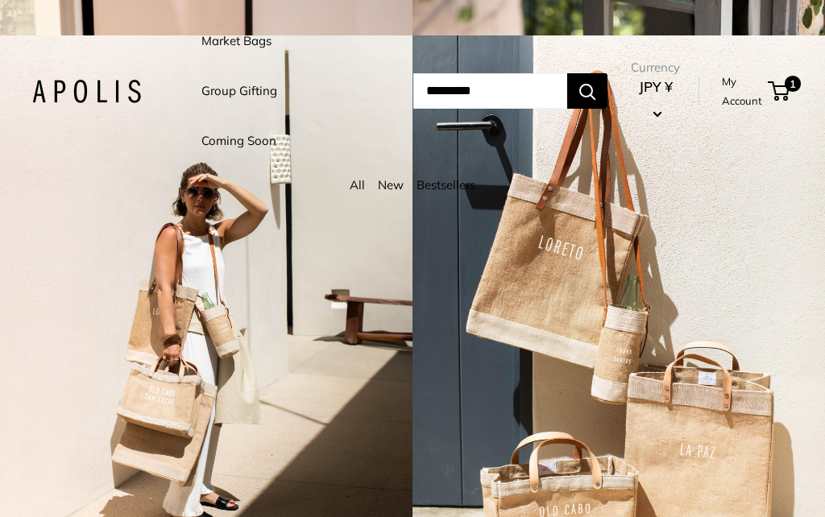
click at [269, 48] on link "Market Bags" at bounding box center [236, 41] width 70 height 23
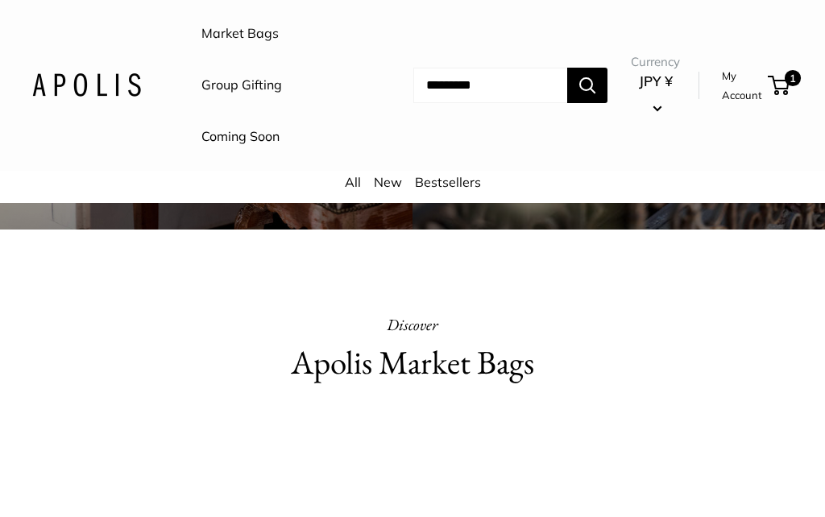
scroll to position [486, 0]
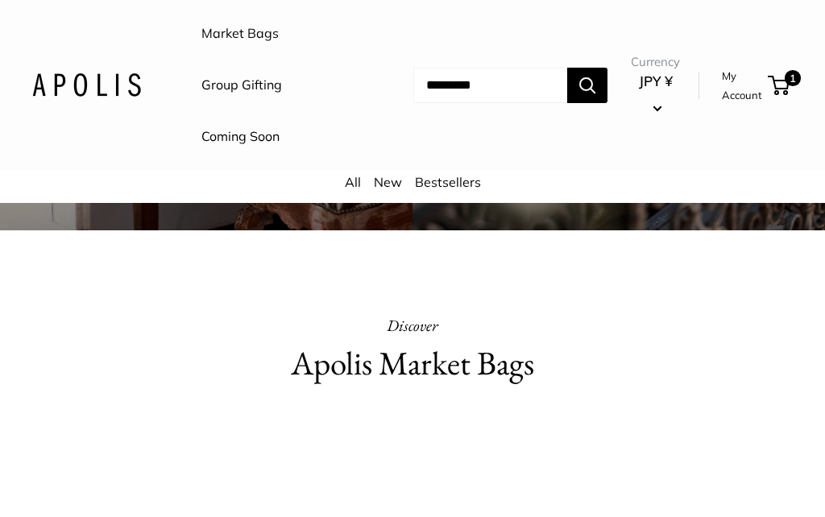
click at [257, 31] on link "Market Bags" at bounding box center [239, 34] width 77 height 24
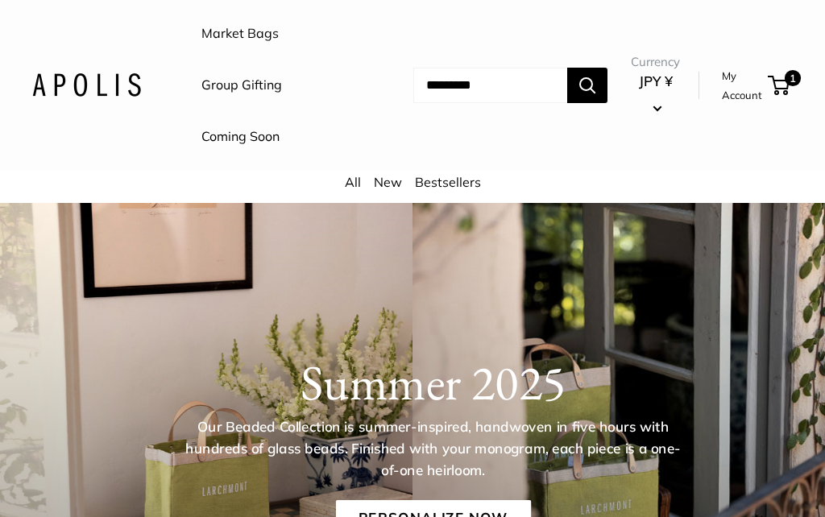
click at [268, 33] on link "Market Bags" at bounding box center [239, 34] width 77 height 24
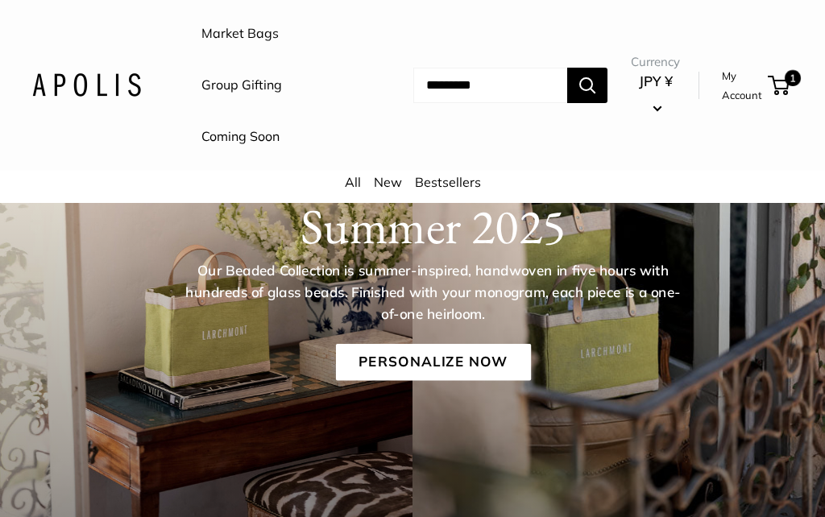
scroll to position [211, 0]
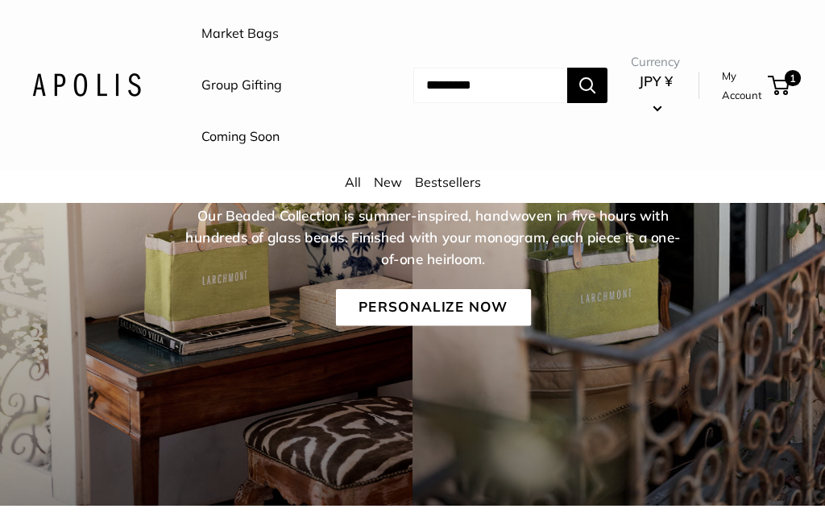
click at [493, 300] on link "Personalize Now" at bounding box center [432, 307] width 195 height 37
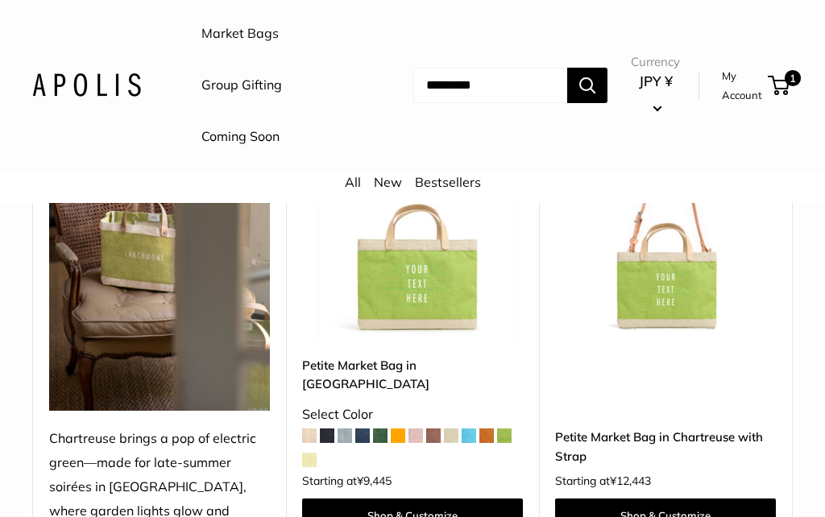
scroll to position [296, 0]
click at [425, 304] on img at bounding box center [412, 230] width 221 height 221
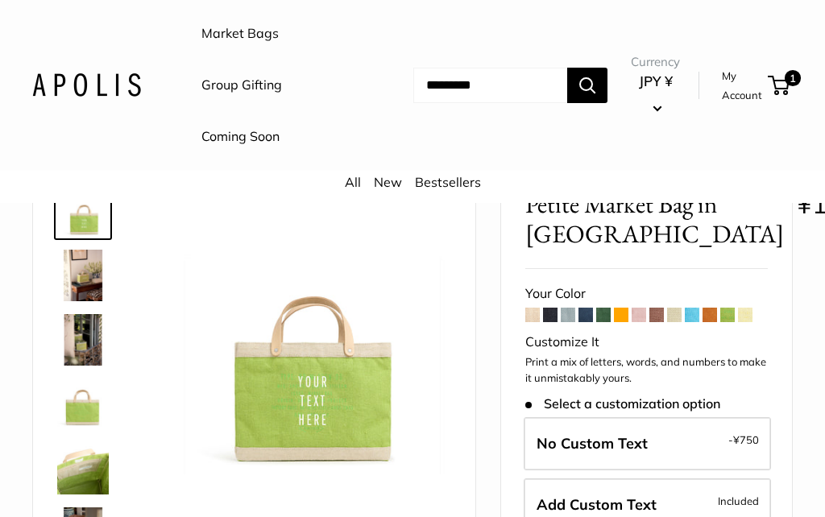
click at [572, 322] on span at bounding box center [567, 315] width 14 height 14
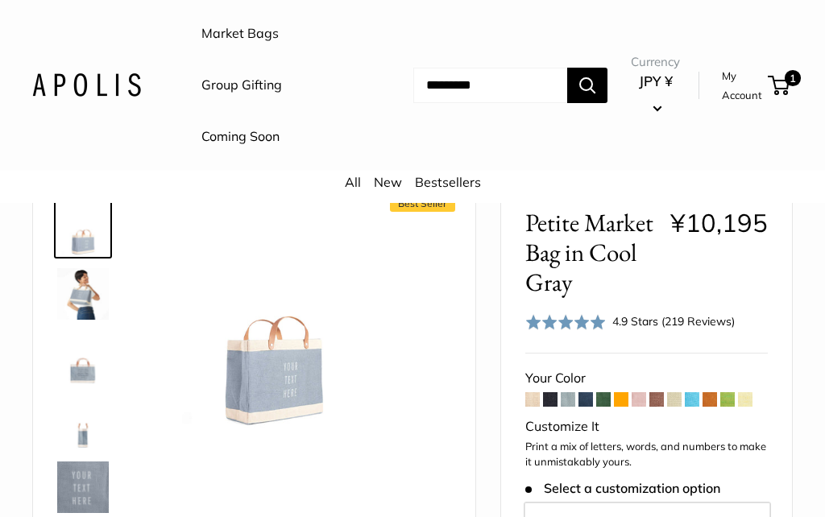
scroll to position [64, 0]
click at [571, 399] on span at bounding box center [567, 399] width 14 height 14
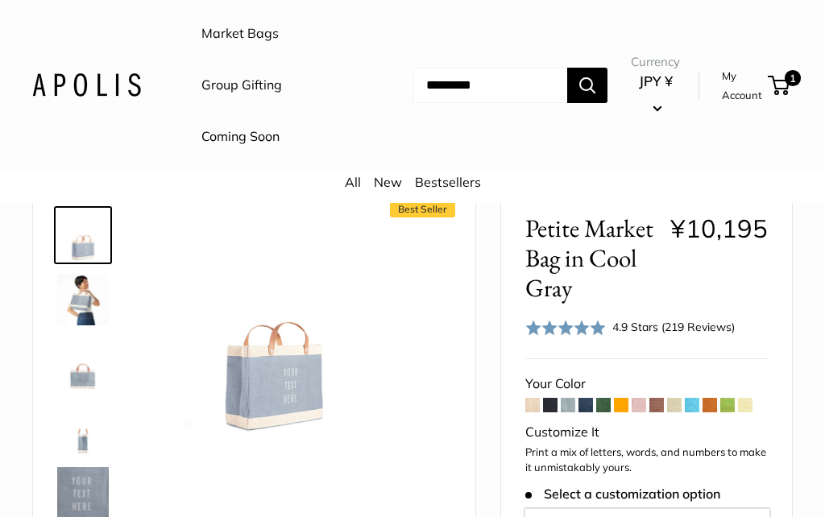
click at [548, 399] on span at bounding box center [550, 405] width 14 height 14
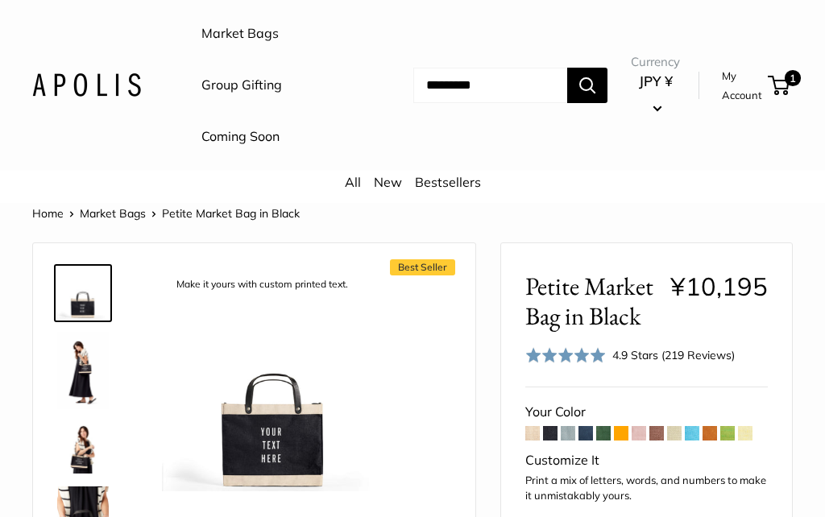
click at [589, 426] on span at bounding box center [585, 433] width 14 height 14
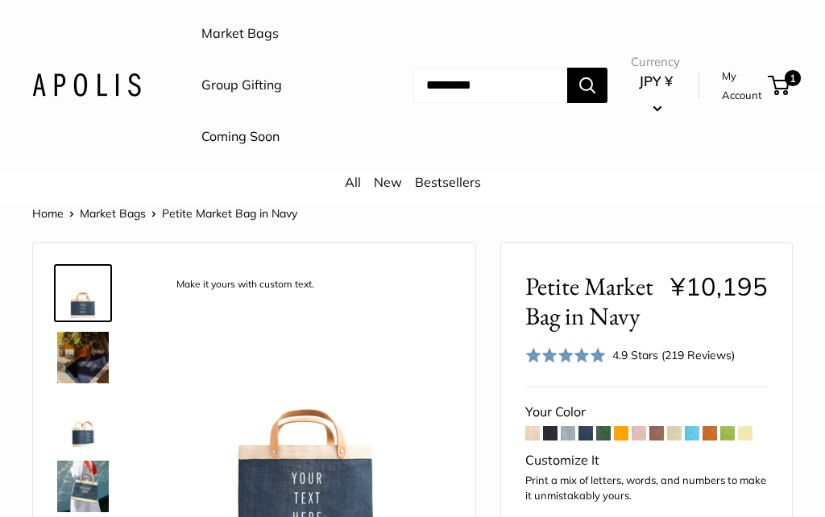
scroll to position [36, 0]
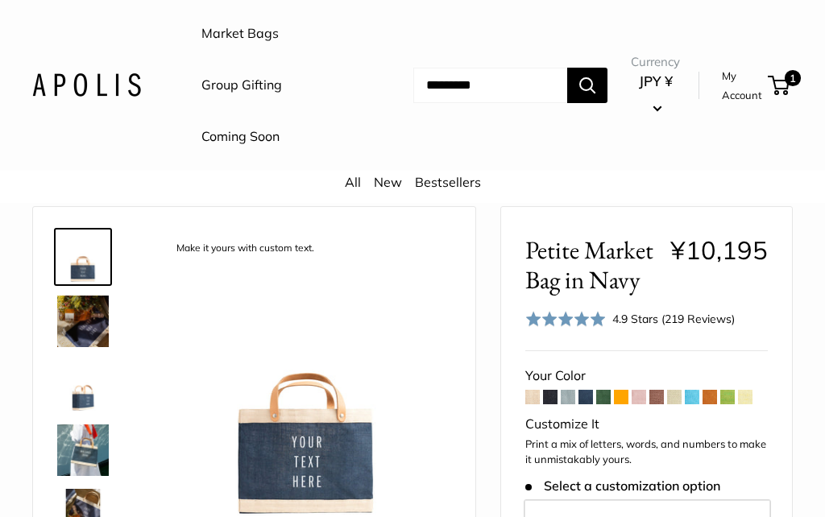
click at [571, 395] on span at bounding box center [567, 397] width 14 height 14
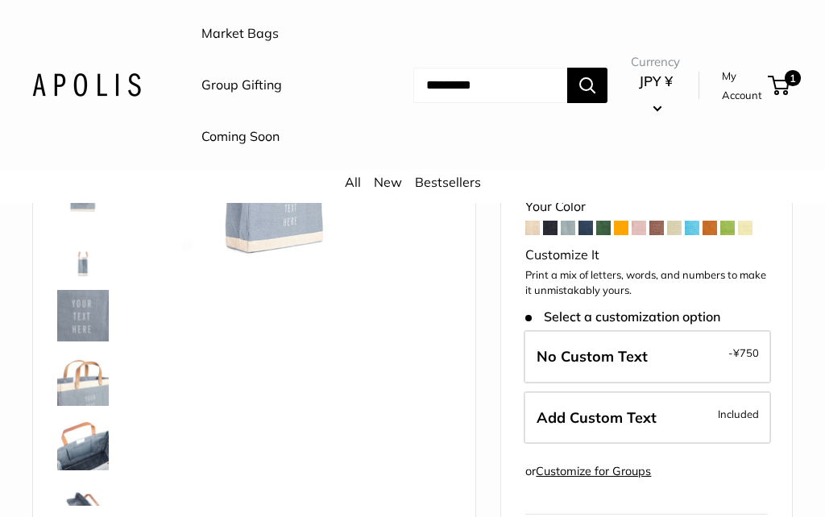
scroll to position [235, 0]
click at [90, 440] on img at bounding box center [83, 445] width 52 height 52
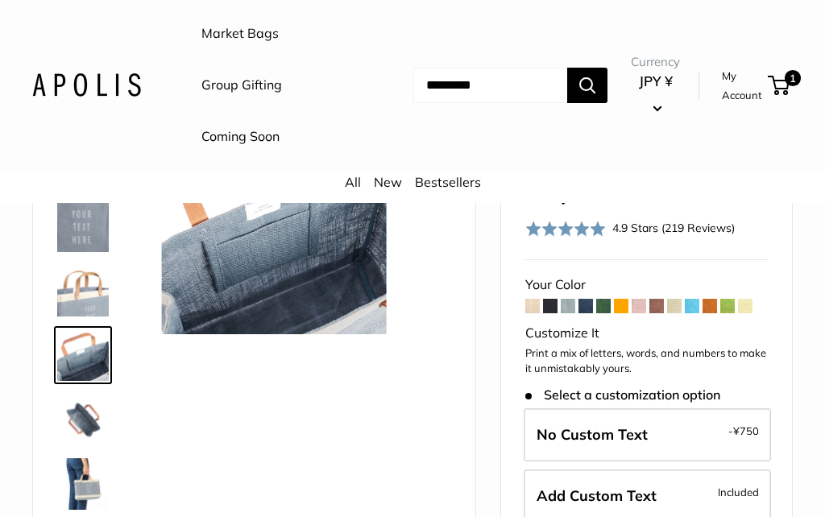
scroll to position [85, 0]
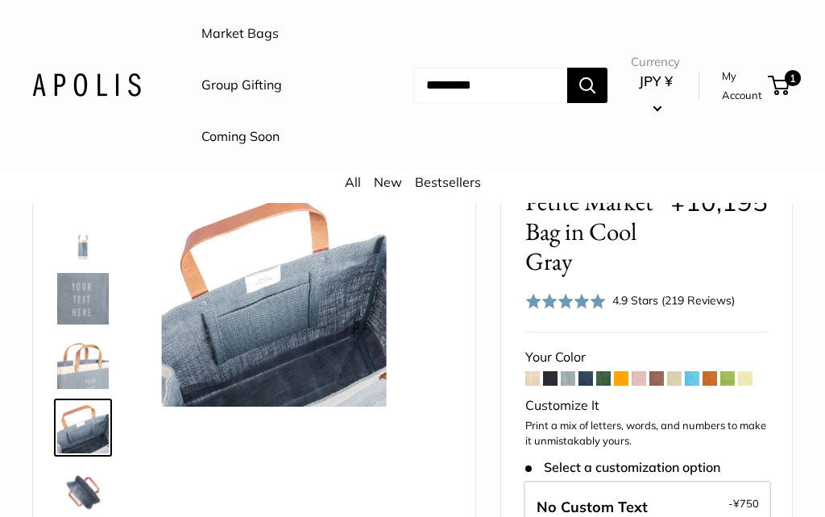
click at [87, 288] on img at bounding box center [83, 299] width 52 height 52
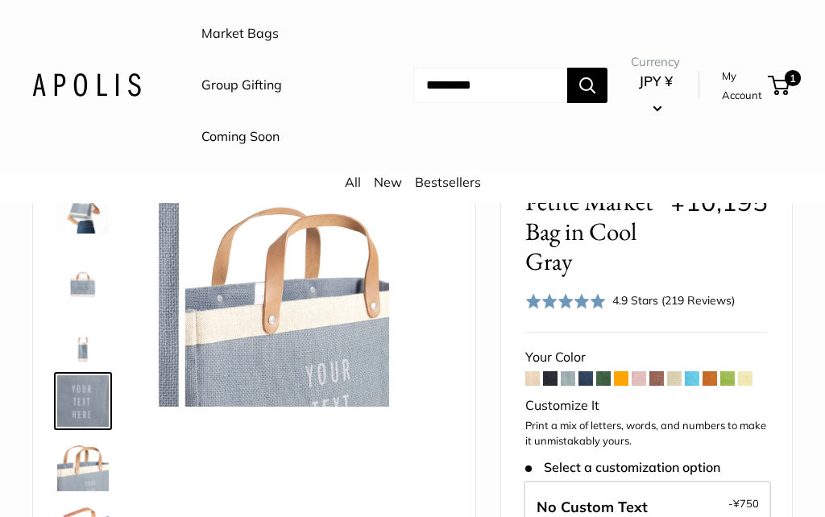
scroll to position [50, 0]
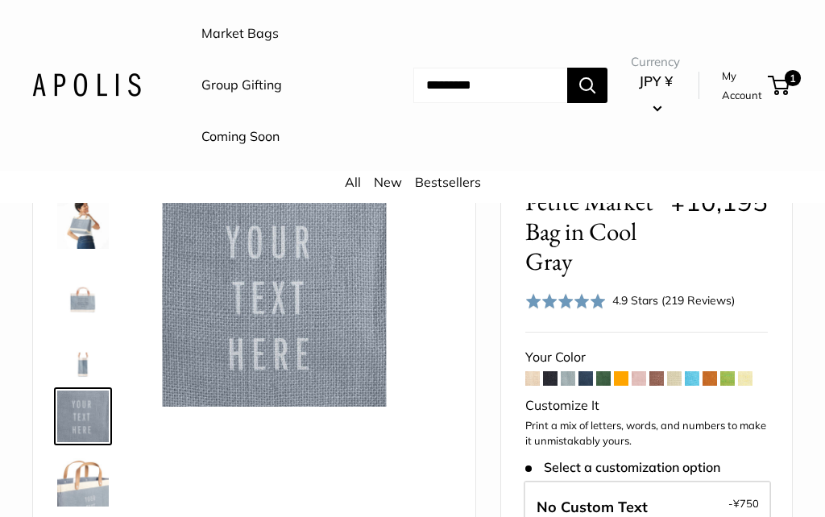
click at [76, 231] on img at bounding box center [83, 223] width 52 height 52
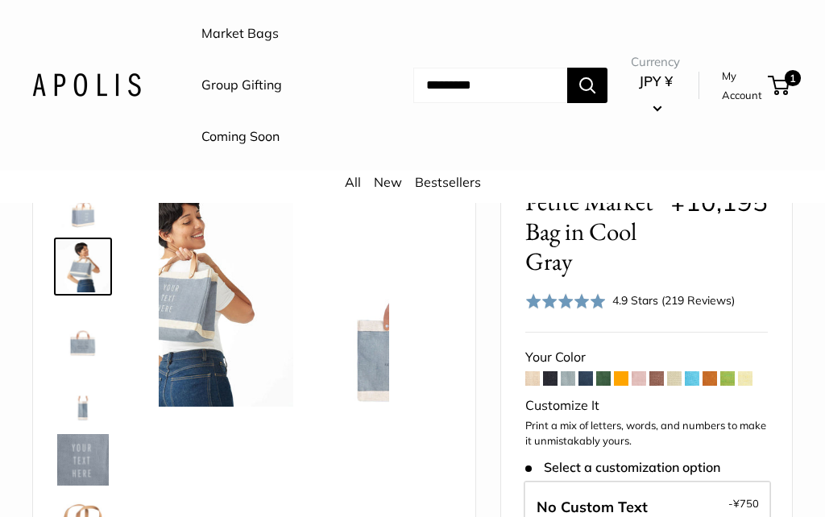
scroll to position [0, 0]
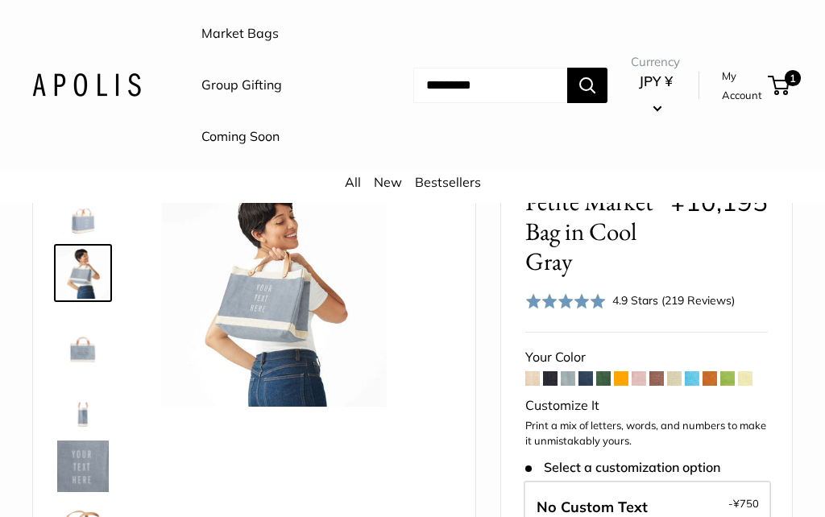
click at [694, 374] on span at bounding box center [691, 378] width 14 height 14
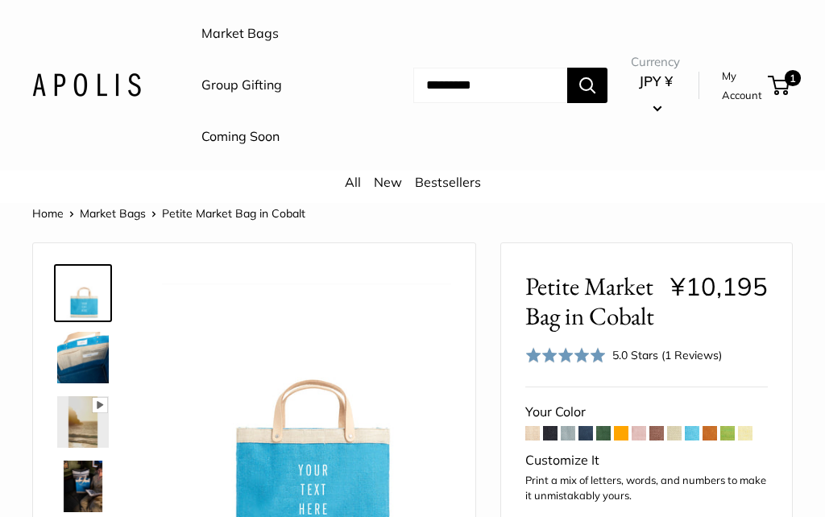
click at [751, 432] on span at bounding box center [745, 433] width 14 height 14
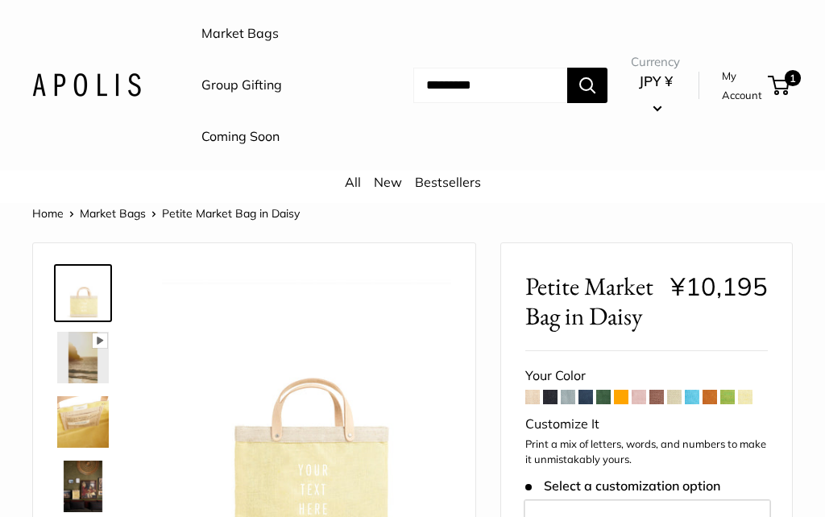
click at [530, 393] on span at bounding box center [532, 397] width 14 height 14
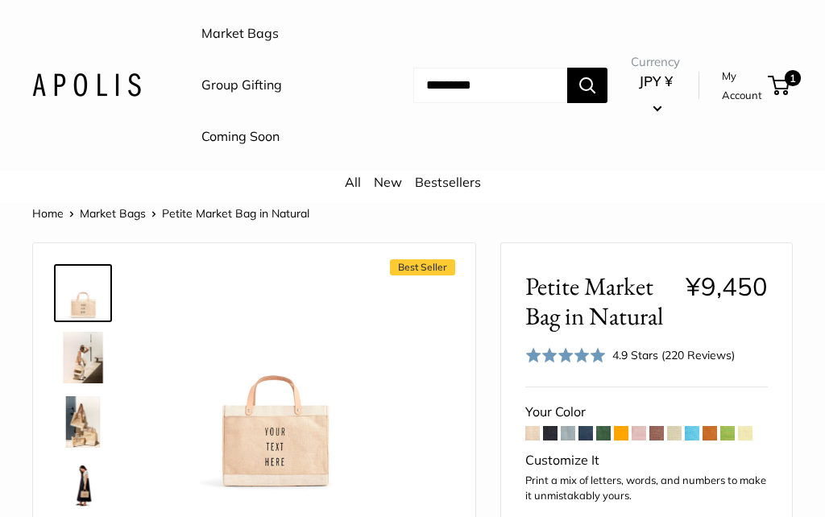
click at [572, 426] on span at bounding box center [567, 433] width 14 height 14
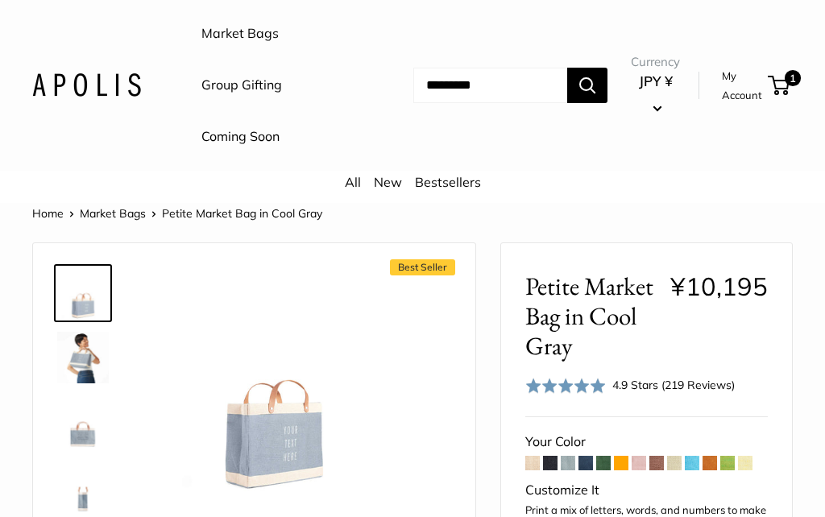
click at [97, 358] on img at bounding box center [83, 358] width 52 height 52
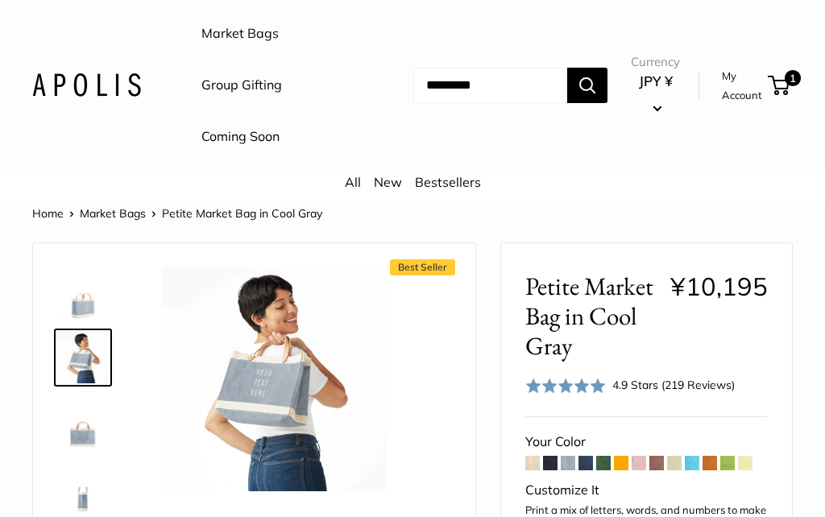
click at [93, 427] on img at bounding box center [83, 422] width 52 height 52
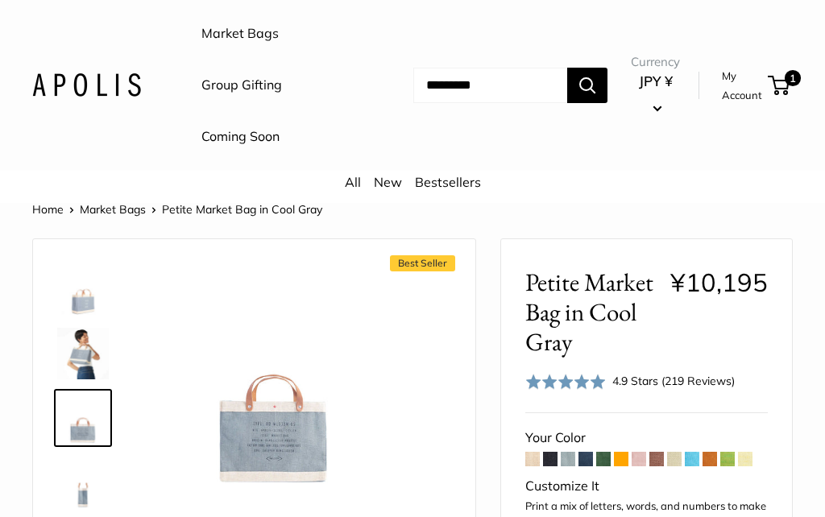
scroll to position [86, 0]
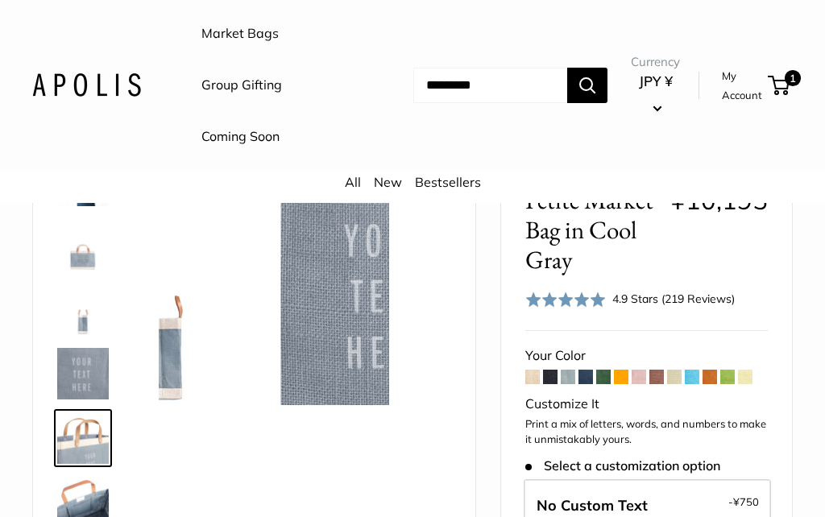
scroll to position [114, 0]
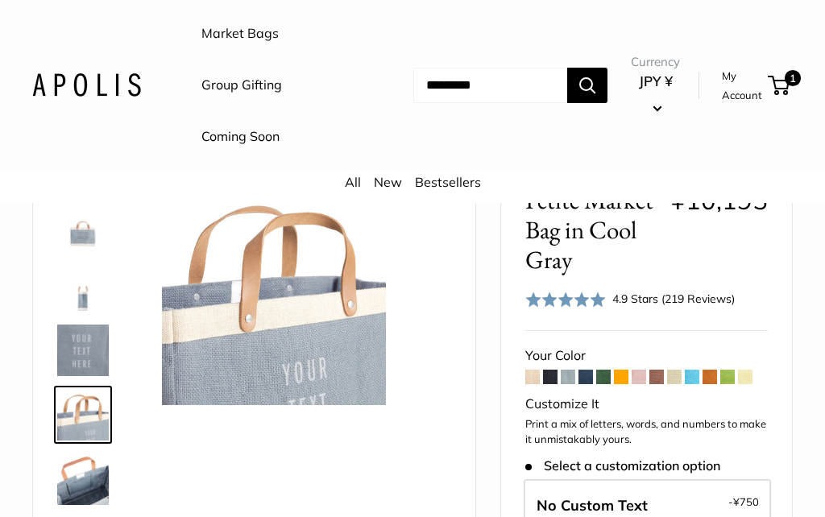
click at [91, 476] on img at bounding box center [83, 479] width 52 height 52
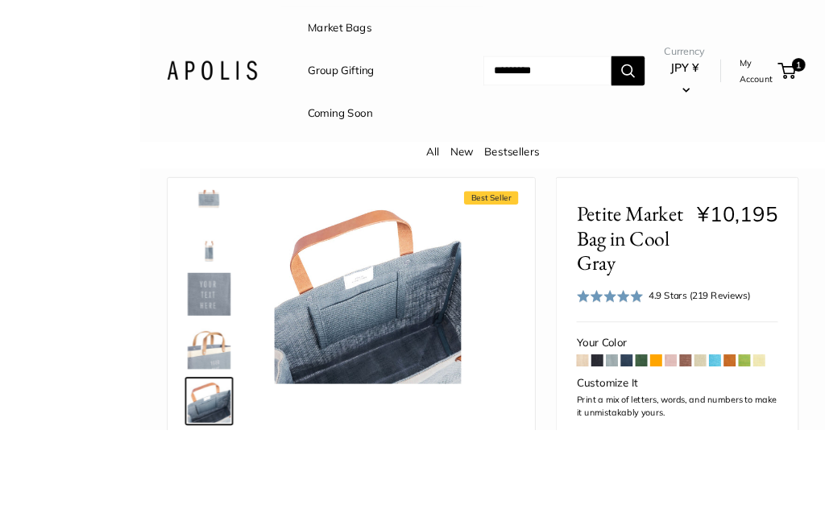
scroll to position [105, 0]
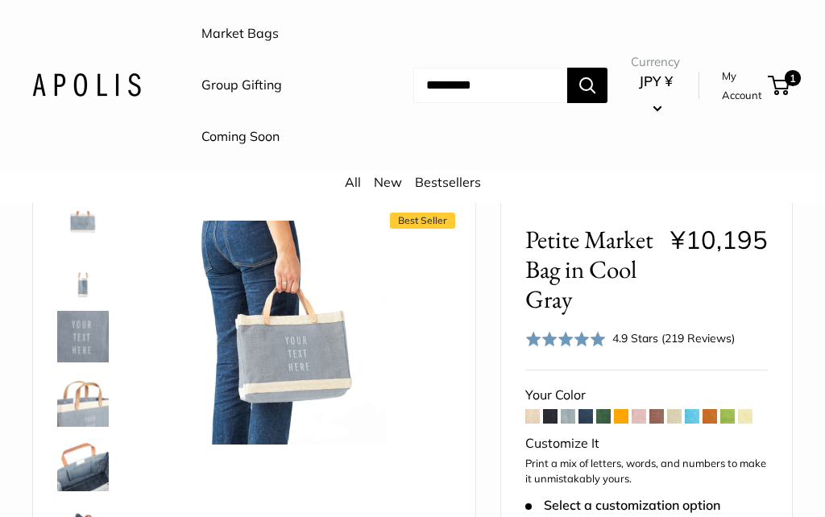
scroll to position [44, 0]
